Goal: Task Accomplishment & Management: Complete application form

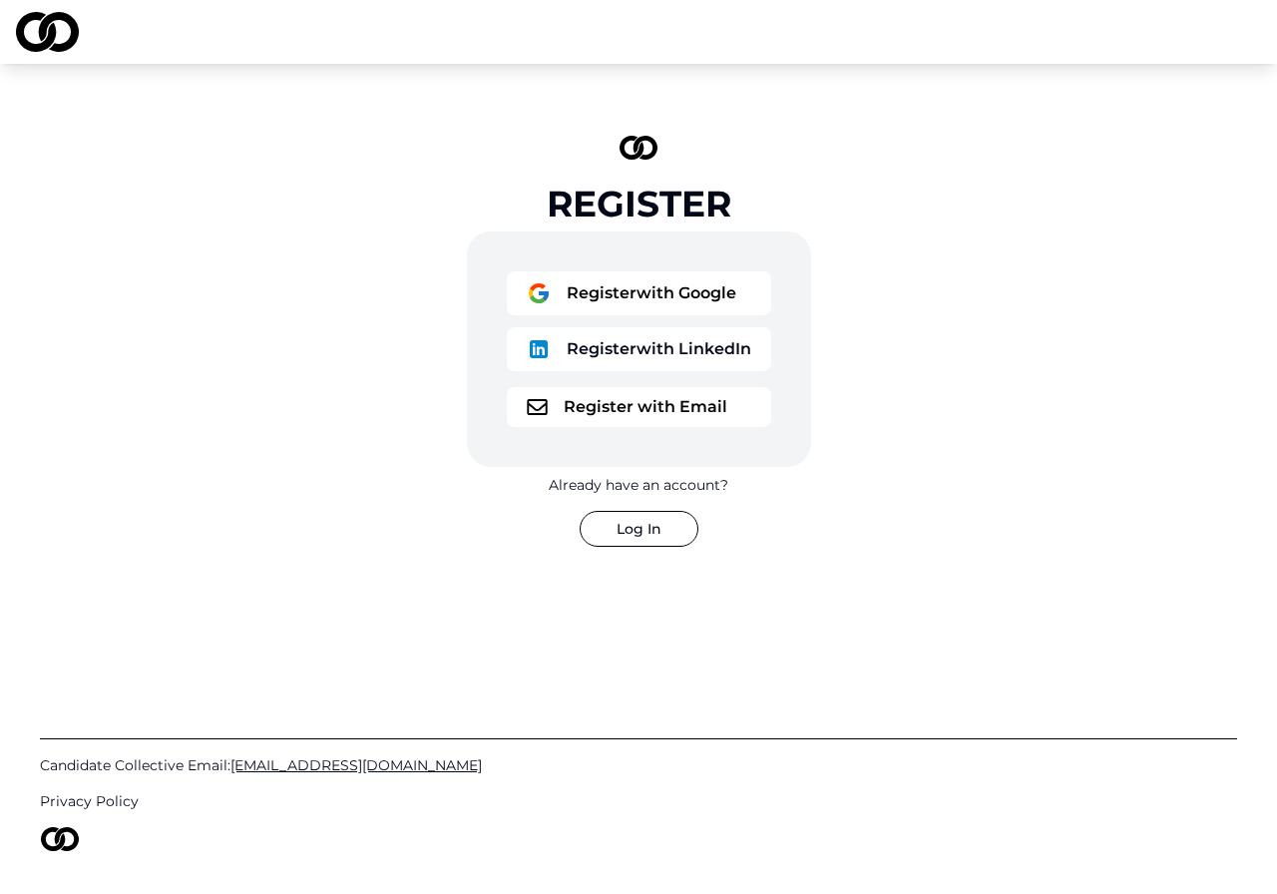
click at [672, 346] on button "Register with LinkedIn" at bounding box center [639, 349] width 264 height 44
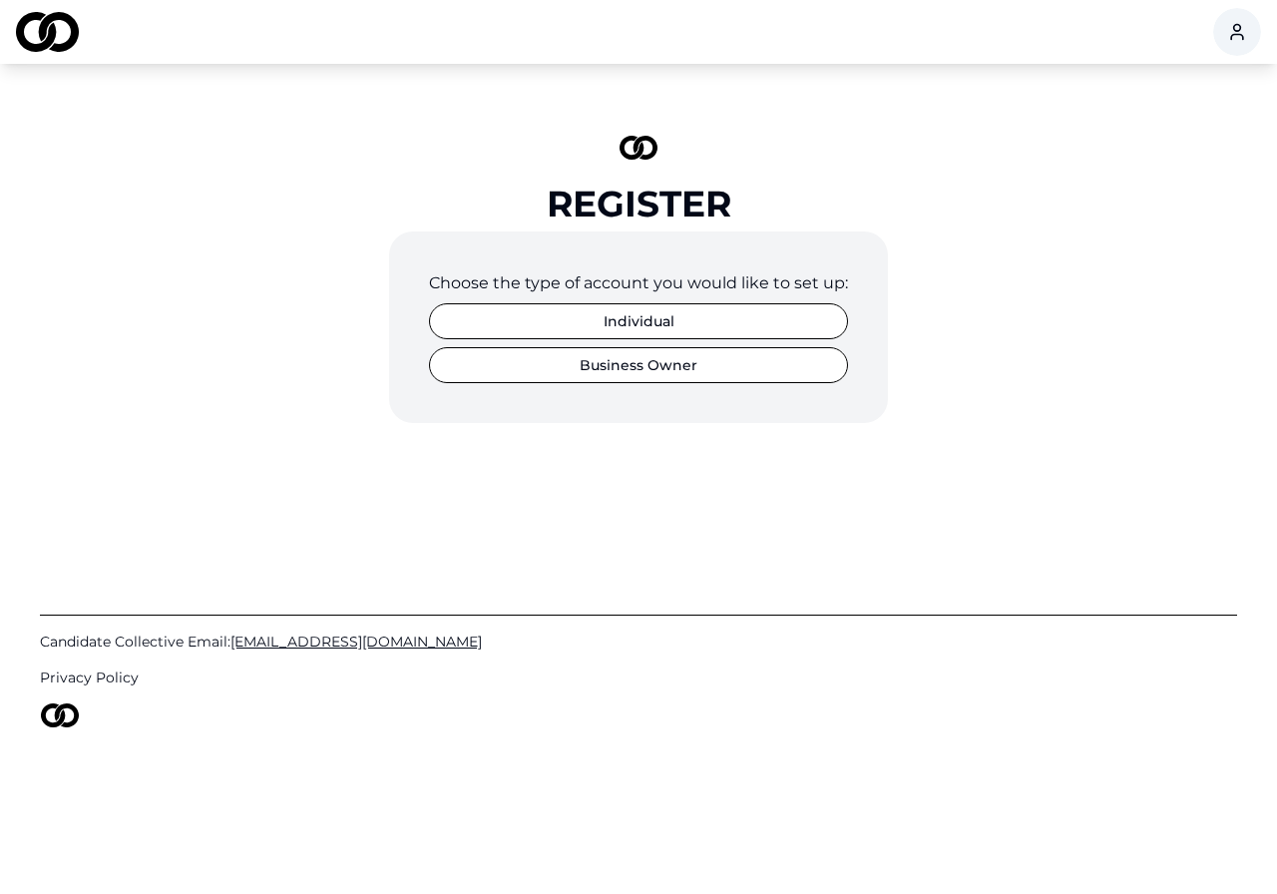
click at [706, 325] on button "Individual" at bounding box center [638, 321] width 419 height 36
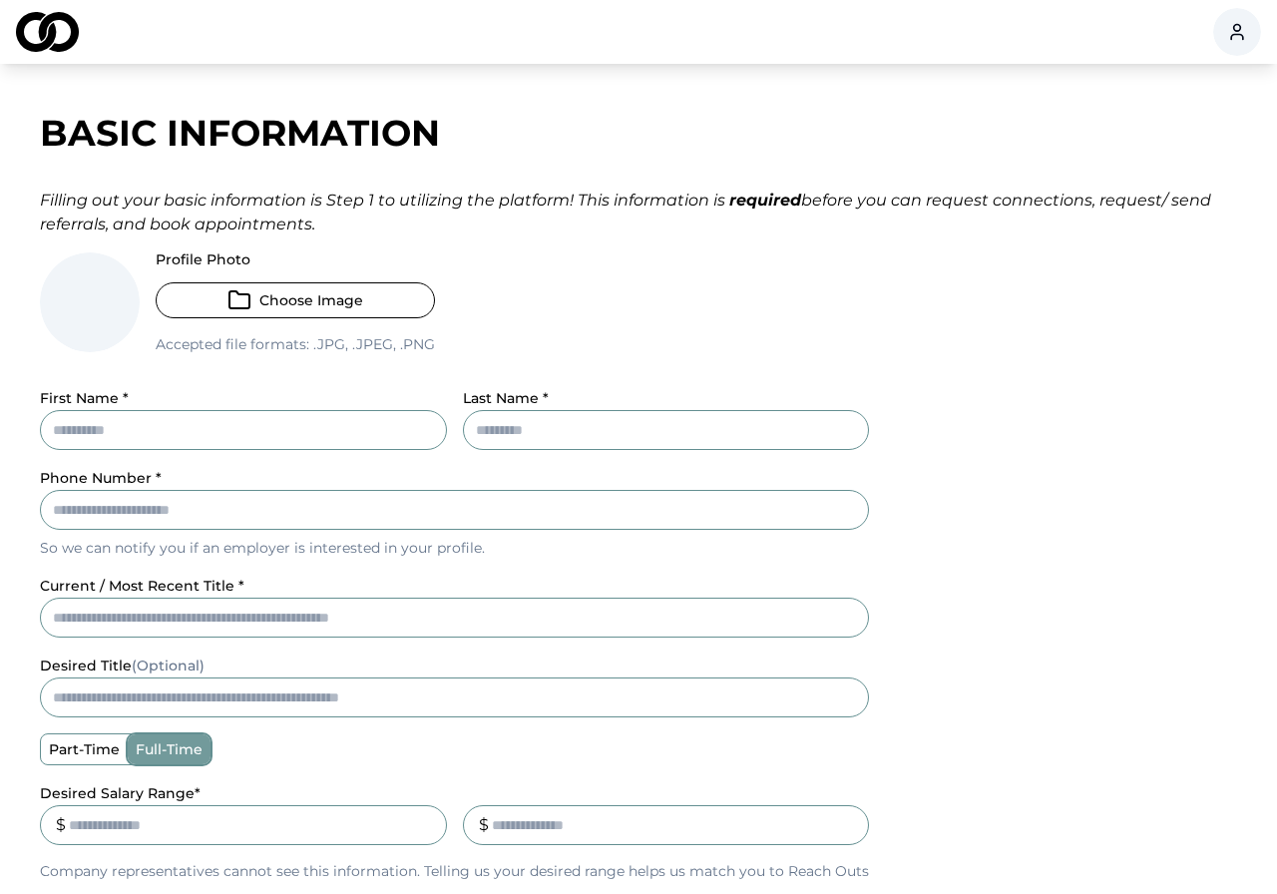
scroll to position [17, 0]
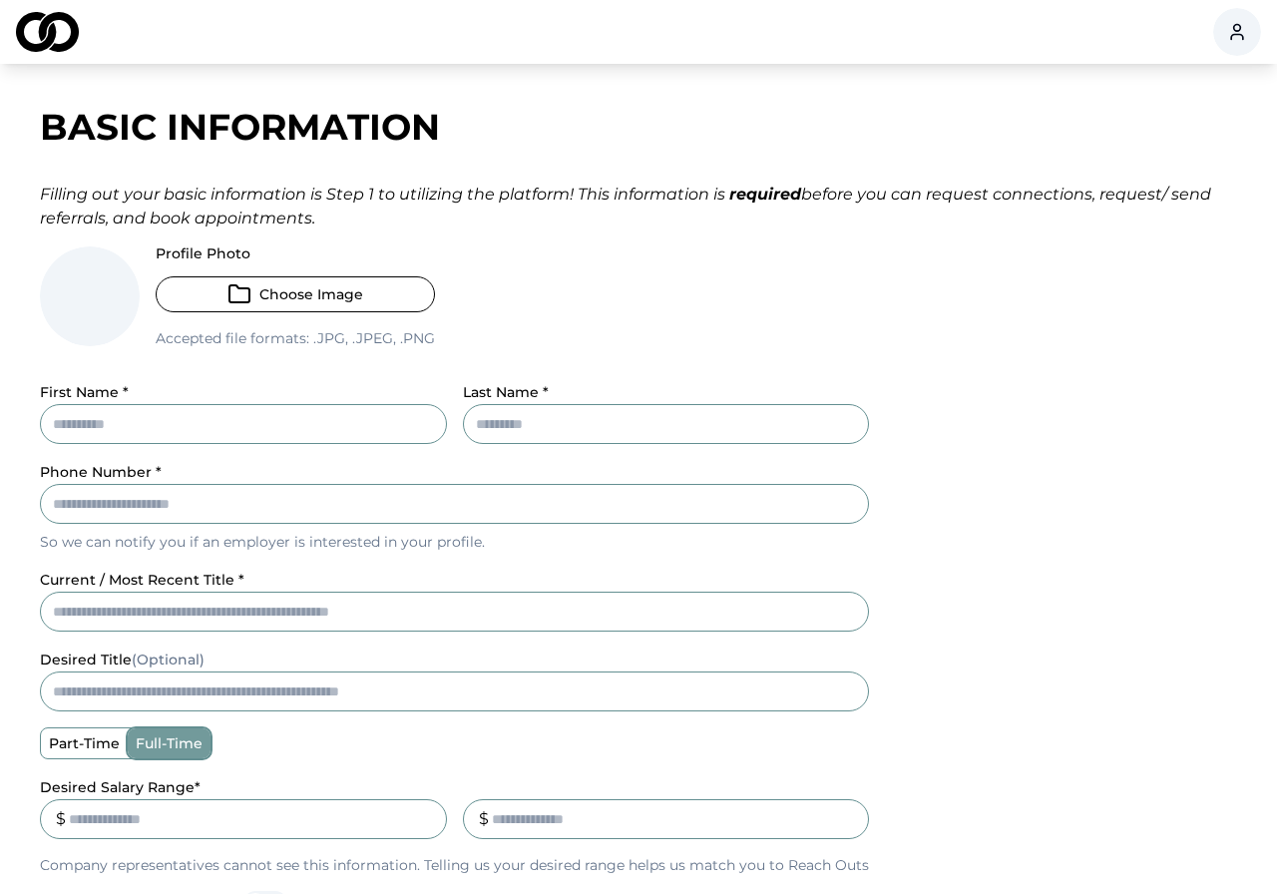
click at [331, 294] on button "Choose Image" at bounding box center [295, 294] width 279 height 36
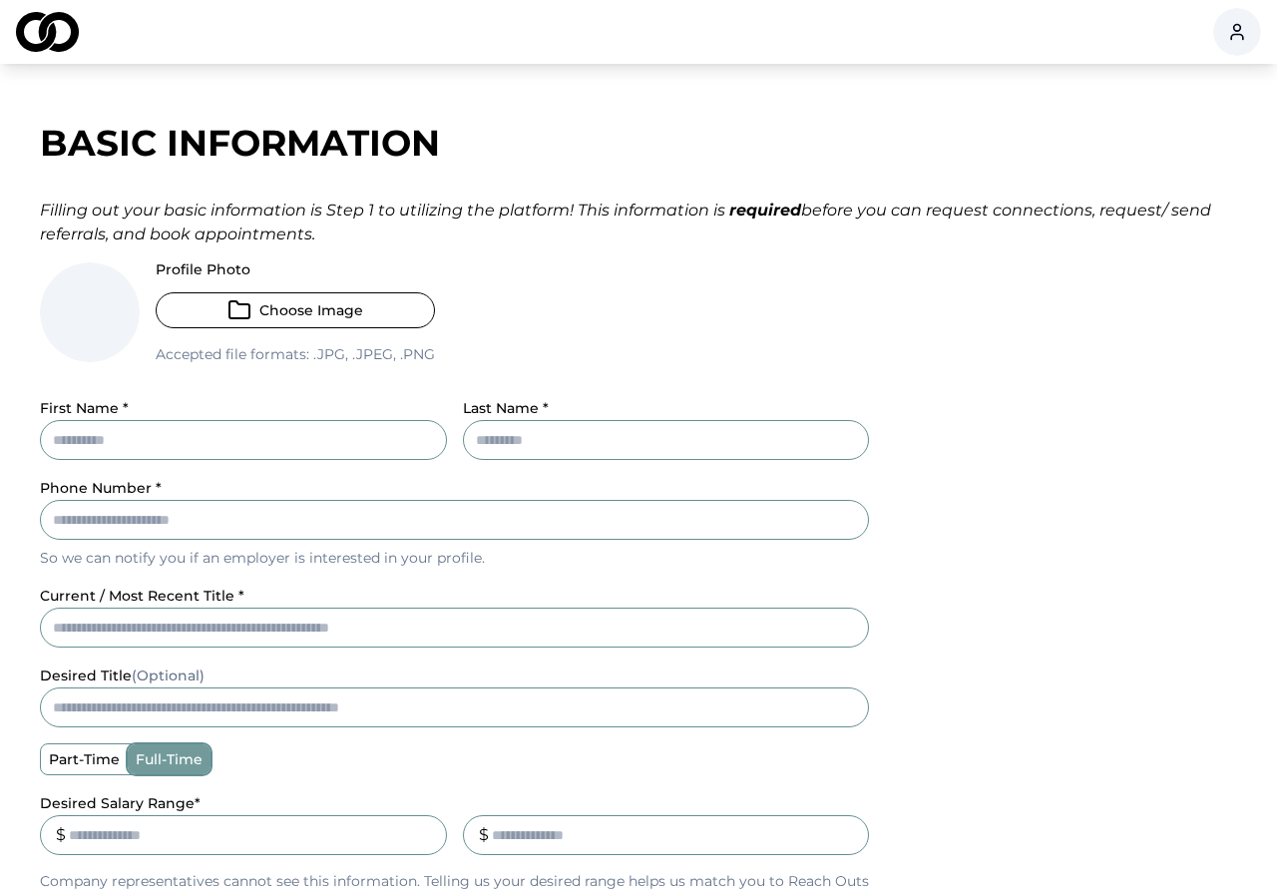
scroll to position [0, 0]
